Goal: Information Seeking & Learning: Check status

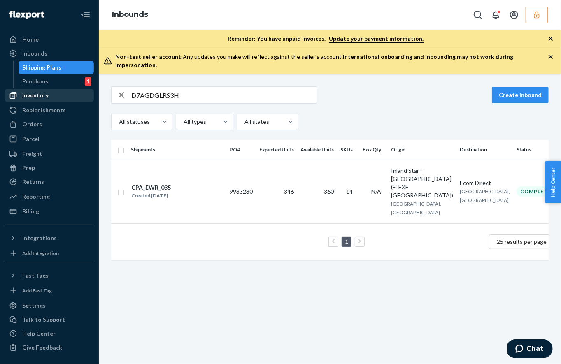
click at [35, 96] on div "Inventory" at bounding box center [35, 95] width 26 height 8
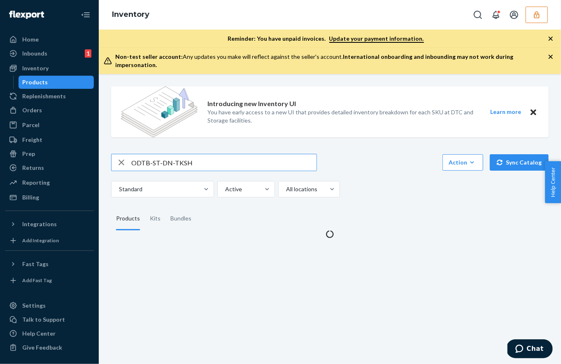
click at [150, 154] on input "ODTB-ST-DN-TKSH" at bounding box center [223, 162] width 185 height 16
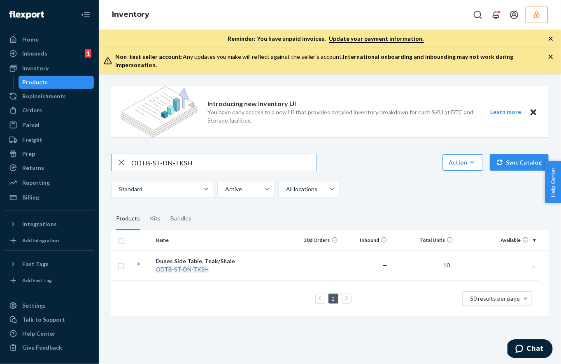
click at [150, 154] on input "ODTB-ST-DN-TKSH" at bounding box center [223, 162] width 185 height 16
type input "FLRSF-NDAO1CG3"
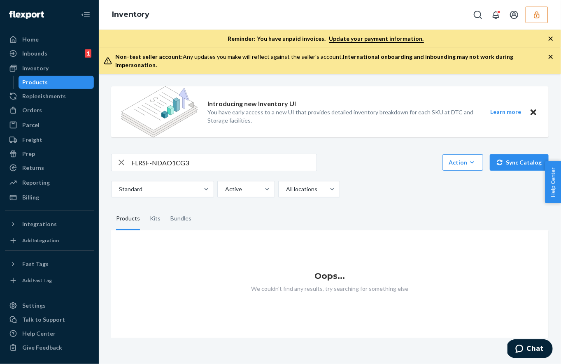
click at [543, 11] on button "button" at bounding box center [537, 15] width 22 height 16
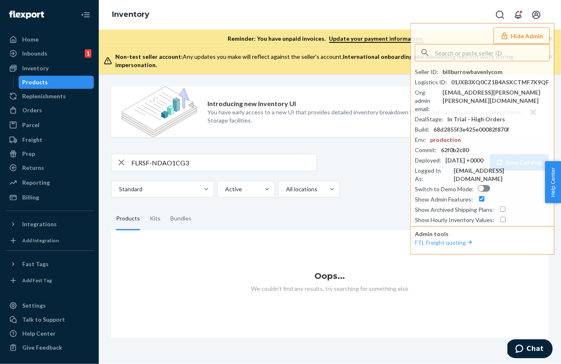
click at [383, 186] on div "Standard Active All locations" at bounding box center [326, 189] width 431 height 16
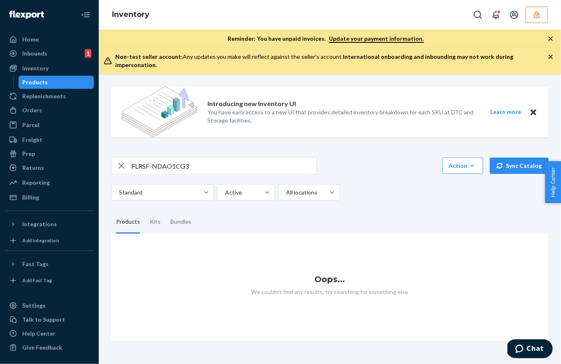
click at [151, 159] on input "FLRSF-NDAO1CG3" at bounding box center [223, 166] width 185 height 16
drag, startPoint x: 149, startPoint y: 158, endPoint x: 238, endPoint y: 163, distance: 89.0
click at [238, 163] on input "FLRSF-NDAO1CG3" at bounding box center [223, 166] width 185 height 16
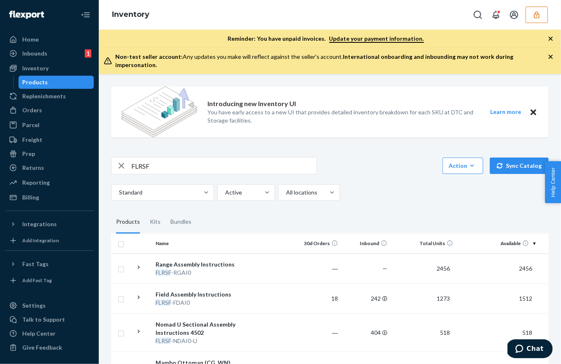
click at [163, 158] on input "FLRSF" at bounding box center [223, 166] width 185 height 16
paste input "-NDAO1CG3"
click at [151, 160] on input "FLRSF--NDAO1CG3" at bounding box center [223, 166] width 185 height 16
click at [156, 159] on input "FLRSF--NDAO1CG3" at bounding box center [223, 166] width 185 height 16
drag, startPoint x: 166, startPoint y: 156, endPoint x: 240, endPoint y: 158, distance: 74.1
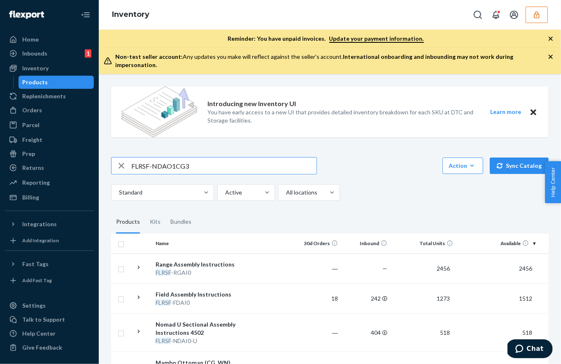
click at [240, 158] on input "FLRSF-NDAO1CG3" at bounding box center [223, 166] width 185 height 16
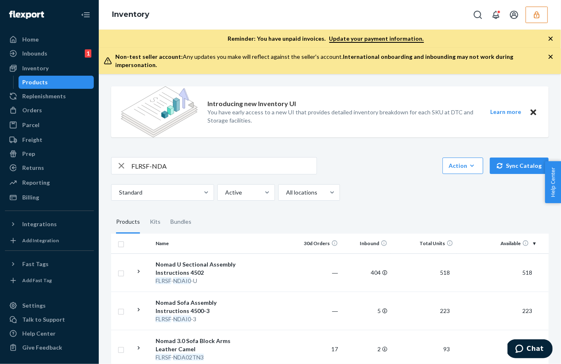
click at [193, 172] on div "FLRSF-NDA Action Create product Create kit or bundle Bulk create products Bulk …" at bounding box center [330, 179] width 438 height 44
click at [178, 158] on input "FLRSF-NDA" at bounding box center [223, 166] width 185 height 16
paste input "O1CG3"
drag, startPoint x: 152, startPoint y: 158, endPoint x: 105, endPoint y: 156, distance: 47.4
click at [105, 156] on div "Introducing new Inventory UI You have early access to a new UI that provides de…" at bounding box center [330, 219] width 462 height 290
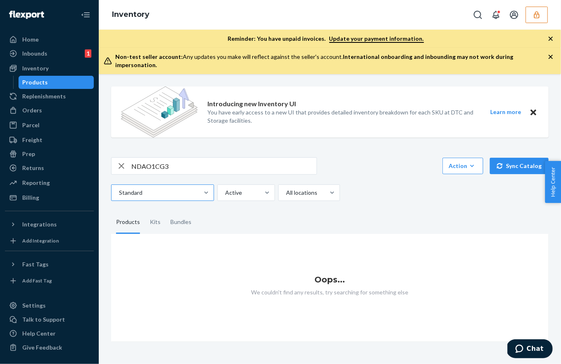
click at [161, 188] on div at bounding box center [161, 193] width 87 height 10
click at [119, 189] on input "Standard" at bounding box center [118, 193] width 1 height 8
click at [161, 188] on div at bounding box center [161, 193] width 87 height 10
click at [119, 189] on input "Standard" at bounding box center [118, 193] width 1 height 8
click at [156, 158] on input "NDAO1CG3" at bounding box center [223, 166] width 185 height 16
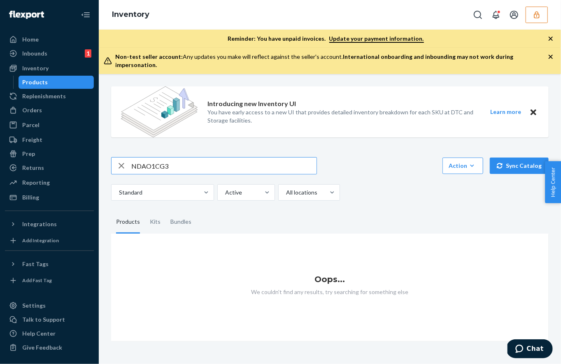
click at [156, 158] on input "NDAO1CG3" at bounding box center [223, 166] width 185 height 16
paste input "text"
click at [163, 161] on input "FLRSF-NDAO1CG3" at bounding box center [223, 166] width 185 height 16
drag, startPoint x: 173, startPoint y: 158, endPoint x: 224, endPoint y: 161, distance: 51.1
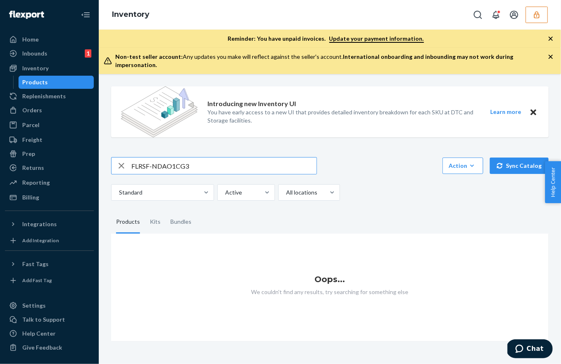
click at [224, 161] on input "FLRSF-NDAO1CG3" at bounding box center [223, 166] width 185 height 16
click at [179, 169] on div "FLRSF-NDAO1 Action Create product Create kit or bundle Bulk create products Bul…" at bounding box center [330, 179] width 438 height 44
click at [171, 160] on input "FLRSF-NDAO1" at bounding box center [223, 166] width 185 height 16
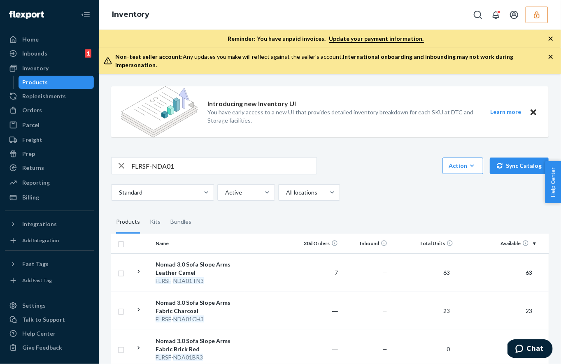
click at [193, 159] on input "FLRSF-NDA01" at bounding box center [223, 166] width 185 height 16
type input "FLRSF-NDA01CG3"
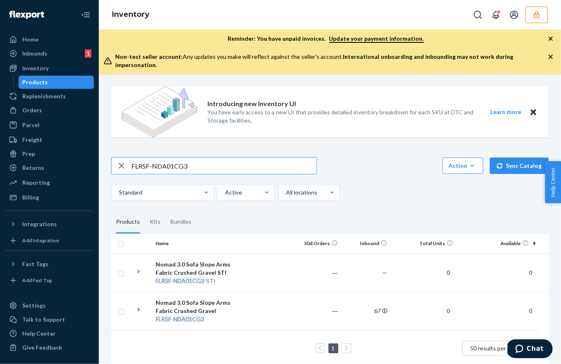
drag, startPoint x: 170, startPoint y: 158, endPoint x: 161, endPoint y: 158, distance: 9.1
click at [161, 158] on input "FLRSF-NDA01CG3" at bounding box center [223, 166] width 185 height 16
click at [173, 159] on input "FLRSF-NDA01CG3" at bounding box center [223, 166] width 185 height 16
click at [159, 158] on input "FLRSF-NDA01CG3" at bounding box center [223, 166] width 185 height 16
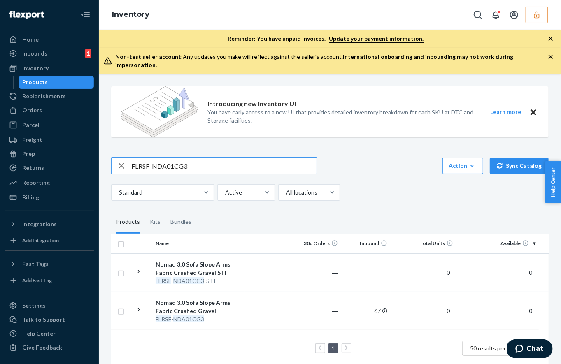
click at [159, 158] on input "FLRSF-NDA01CG3" at bounding box center [223, 166] width 185 height 16
click at [202, 292] on td "Nomad 3.0 Sofa Slope Arms Fabric Crushed Gravel FLRSF - NDA01CG3" at bounding box center [198, 311] width 93 height 38
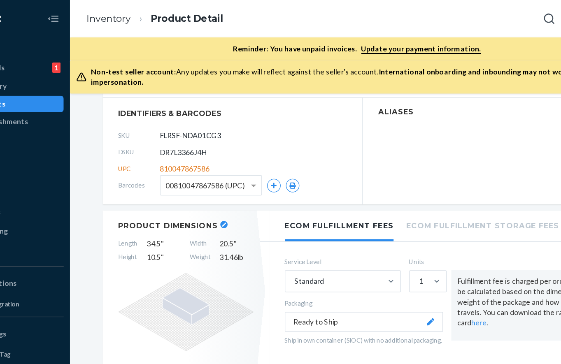
scroll to position [119, 0]
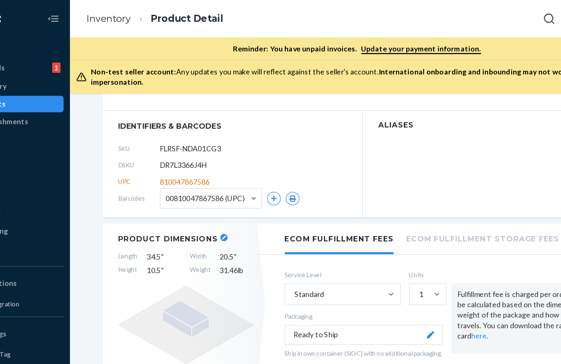
click at [185, 127] on span "DR7L3366J4H" at bounding box center [188, 131] width 37 height 8
copy span "DR7L3366J4H"
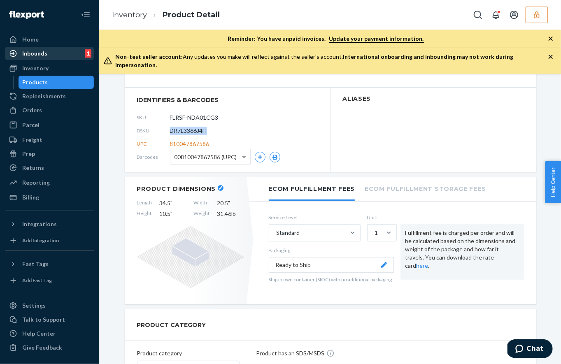
click at [45, 56] on div "Inbounds" at bounding box center [34, 53] width 25 height 8
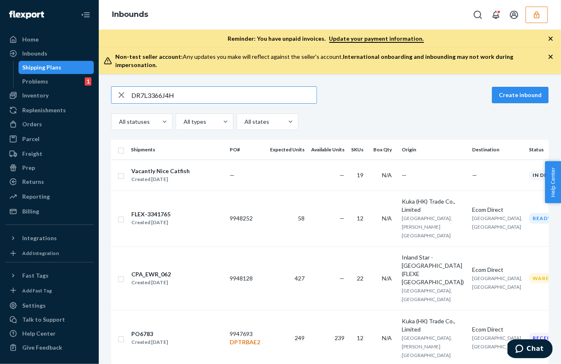
type input "DR7L3366J4H"
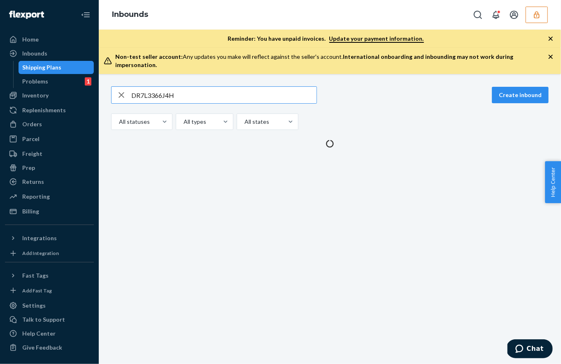
type input "DR7L3366J4H"
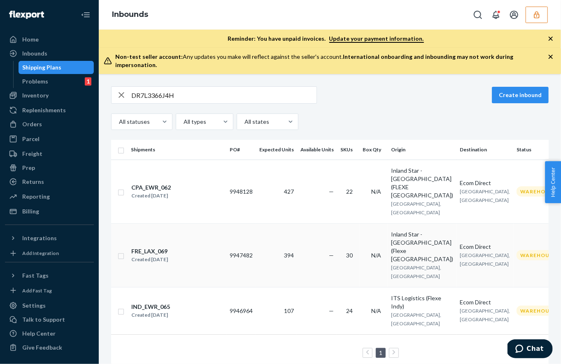
click at [187, 247] on div "FRE_LAX_069 Created Sep 23, 2025" at bounding box center [177, 255] width 92 height 17
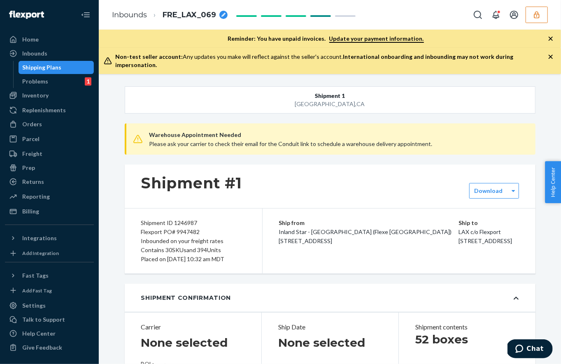
type input "SW4145196"
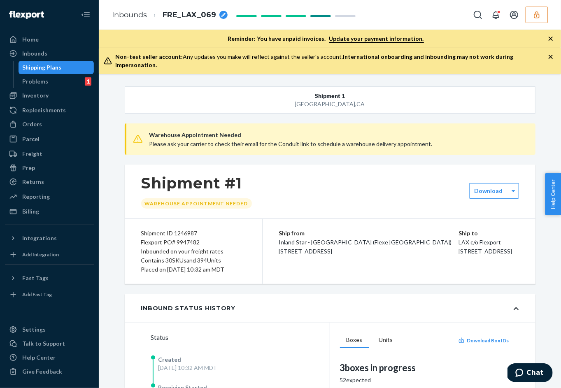
click at [189, 238] on div "Flexport PO# 9947482" at bounding box center [193, 242] width 105 height 9
copy div "9947482"
click at [55, 55] on div "Inbounds" at bounding box center [49, 54] width 87 height 12
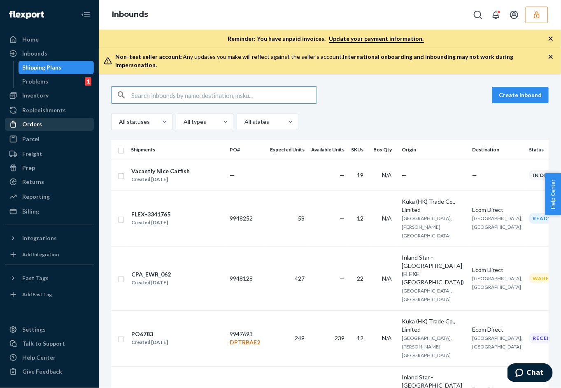
click at [49, 124] on div "Orders" at bounding box center [49, 125] width 87 height 12
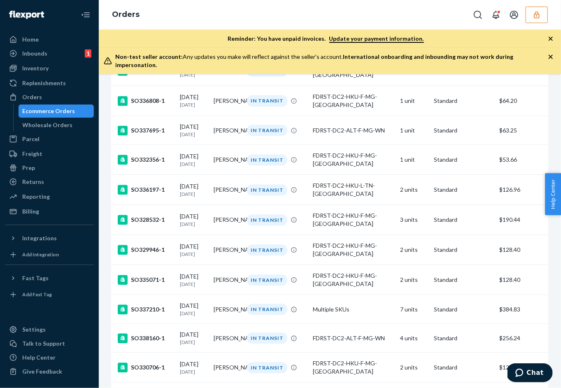
scroll to position [2809, 0]
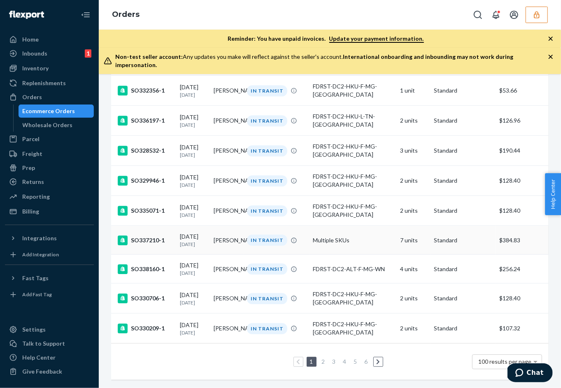
click at [390, 252] on td "Multiple SKUs" at bounding box center [354, 240] width 88 height 29
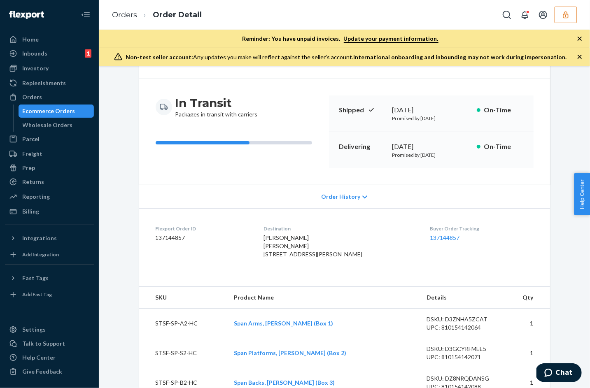
scroll to position [59, 0]
click at [34, 54] on div "Inbounds" at bounding box center [34, 53] width 25 height 8
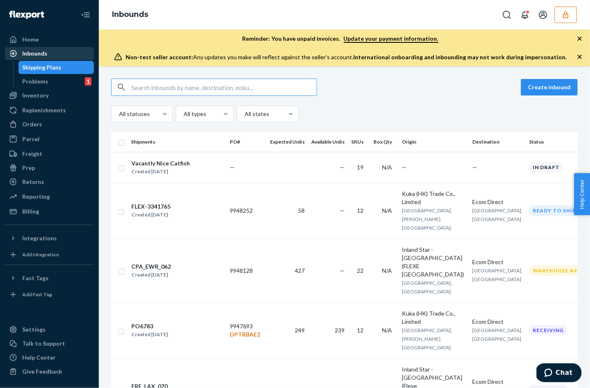
click at [37, 51] on div "Inbounds" at bounding box center [34, 53] width 25 height 8
click at [43, 51] on div "Inbounds" at bounding box center [34, 53] width 25 height 8
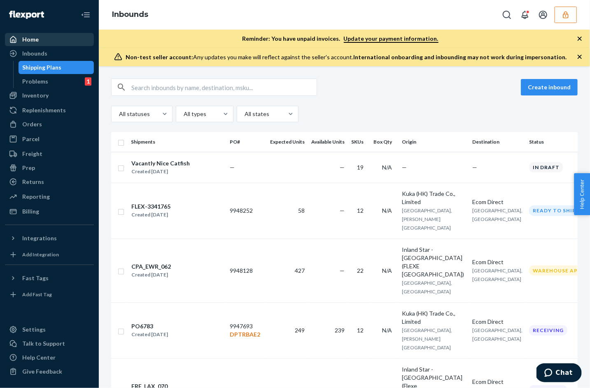
click at [37, 34] on div "Home" at bounding box center [49, 40] width 87 height 12
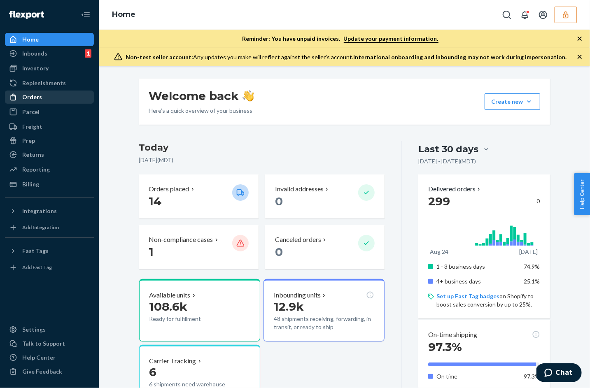
click at [40, 100] on div "Orders" at bounding box center [32, 97] width 20 height 8
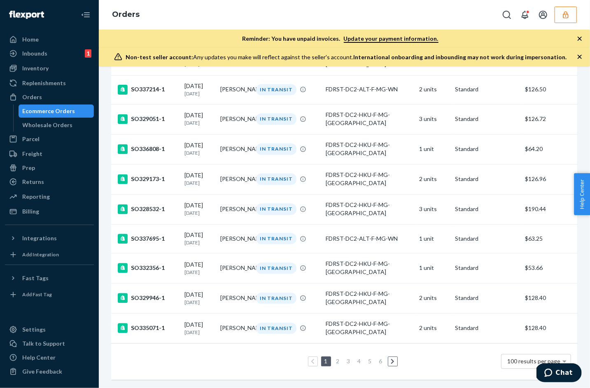
scroll to position [2785, 0]
click at [338, 359] on link "2" at bounding box center [338, 361] width 7 height 7
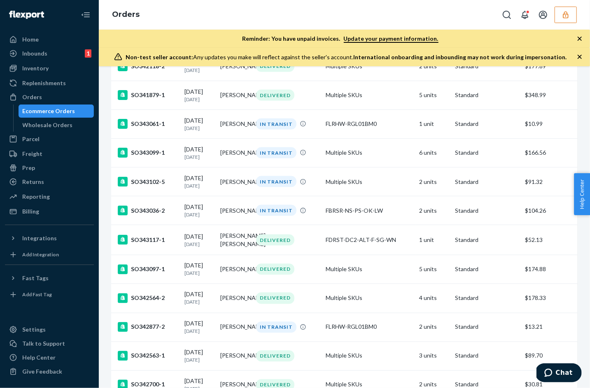
scroll to position [2801, 0]
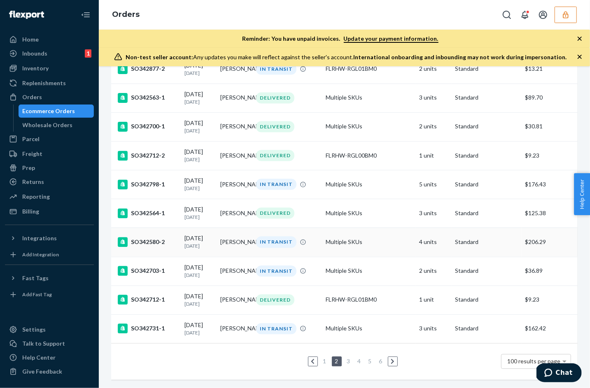
click at [310, 242] on div "IN TRANSIT" at bounding box center [287, 242] width 67 height 11
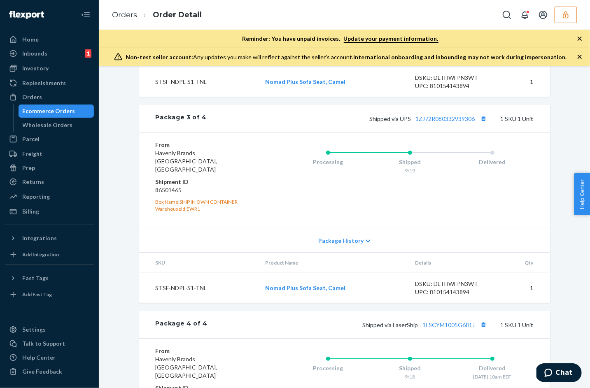
scroll to position [726, 0]
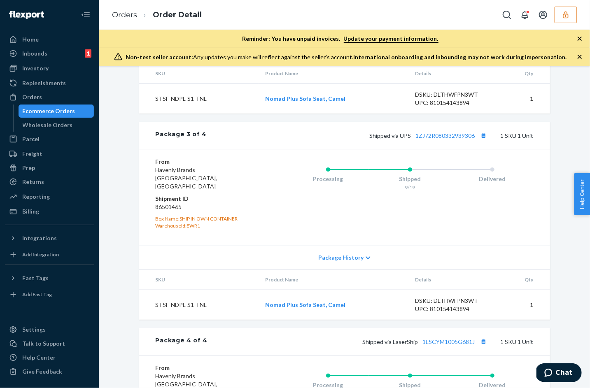
click at [438, 138] on div "Package 3 of 4 Shipped via UPS 1ZJ72R080332939306 1 SKU 1 Unit" at bounding box center [344, 135] width 411 height 27
click at [438, 137] on div "Shipped via UPS 1ZJ72R080332939306 1 SKU 1 Unit" at bounding box center [370, 135] width 326 height 11
click at [437, 134] on link "1ZJ72R080332939306" at bounding box center [445, 135] width 59 height 7
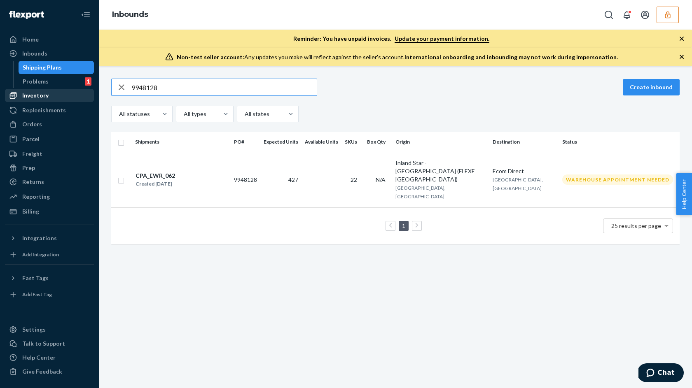
click at [44, 96] on div "Inventory" at bounding box center [35, 95] width 26 height 8
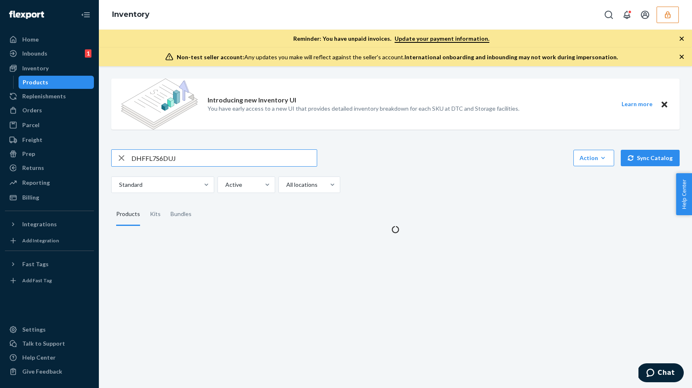
click at [174, 165] on input "DHFFL7S6DUJ" at bounding box center [223, 158] width 185 height 16
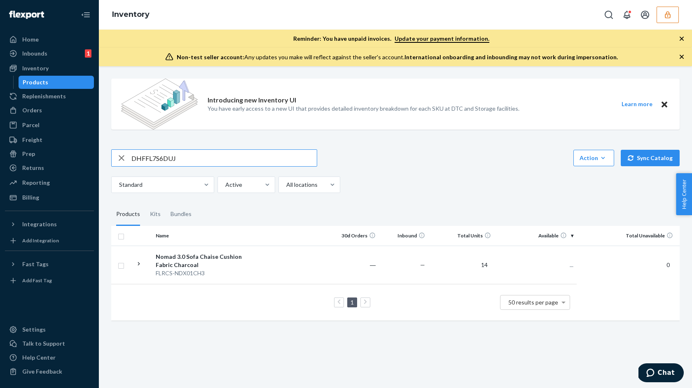
click at [160, 161] on input "DHFFL7S6DUJ" at bounding box center [223, 158] width 185 height 16
type input "FLRSF-MBS0A0B0X1MGDW0"
